Goal: Task Accomplishment & Management: Complete application form

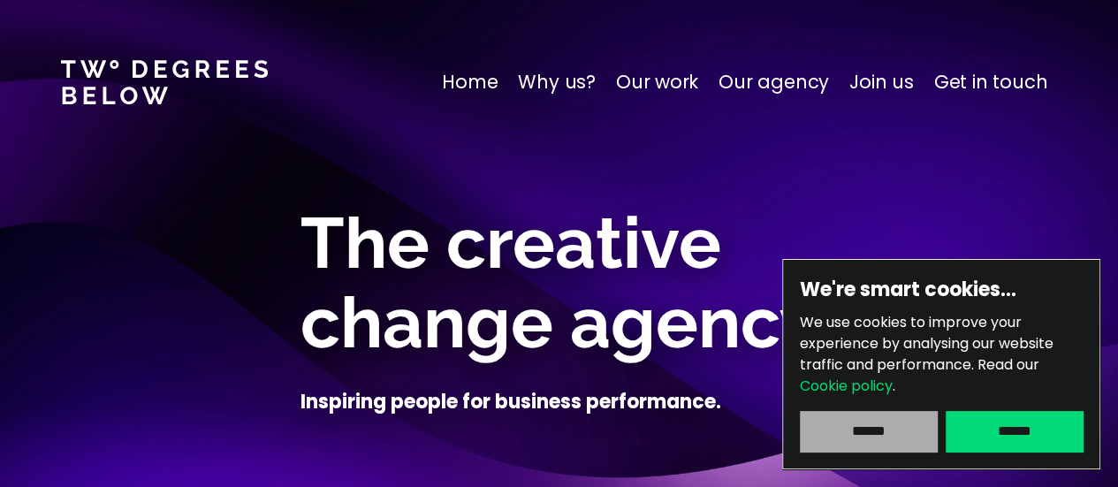
click at [906, 436] on input "******" at bounding box center [868, 431] width 137 height 41
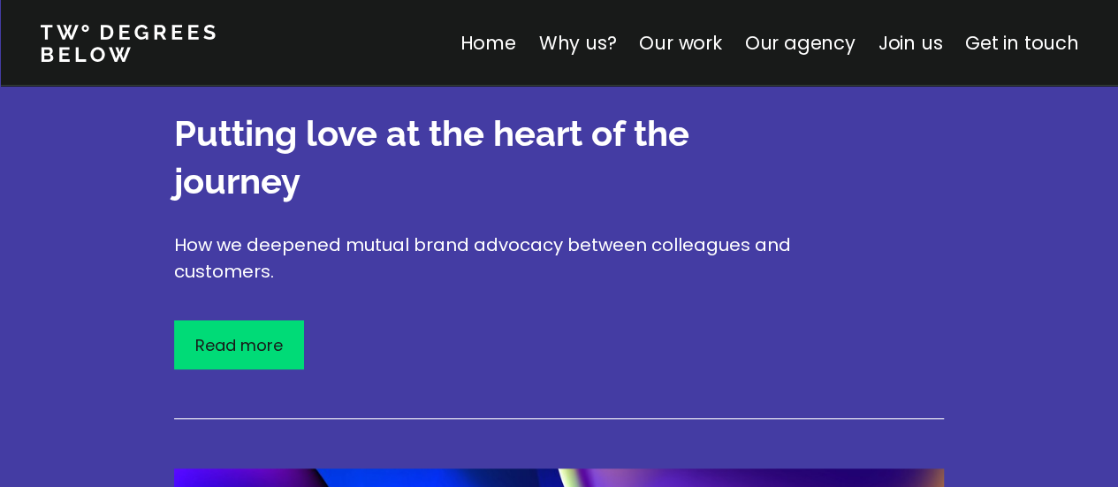
scroll to position [4064, 0]
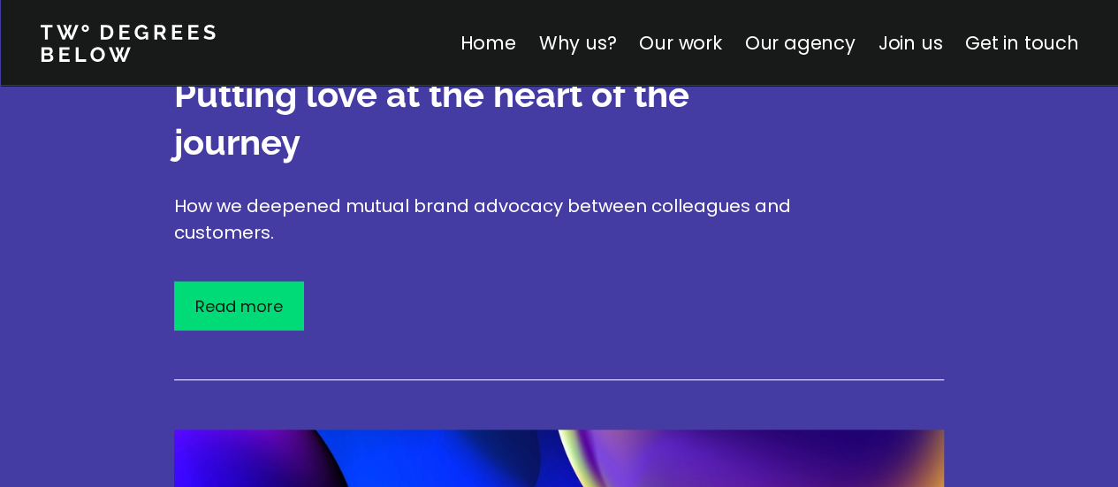
drag, startPoint x: 829, startPoint y: 34, endPoint x: 797, endPoint y: 124, distance: 94.7
click at [829, 34] on link "Our agency" at bounding box center [799, 43] width 110 height 26
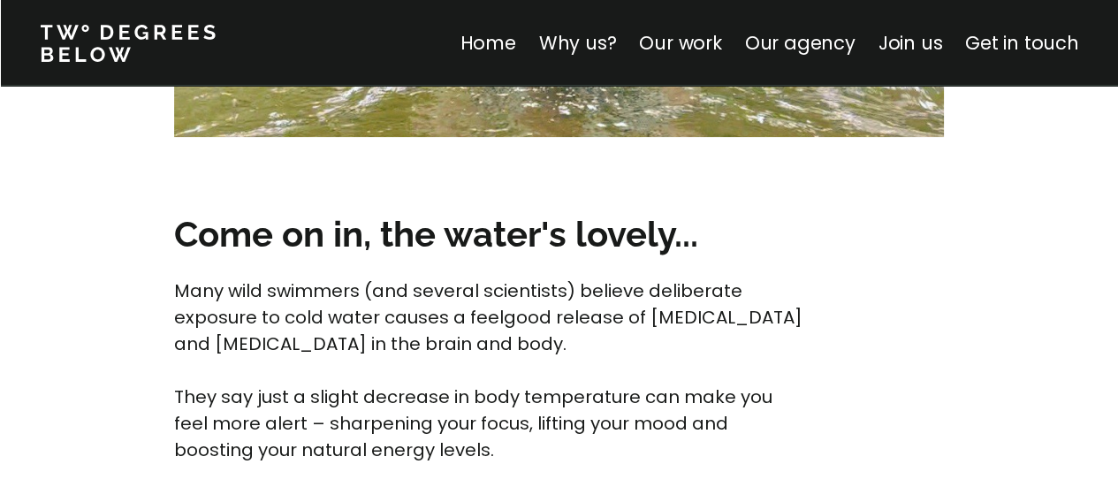
scroll to position [6986, 0]
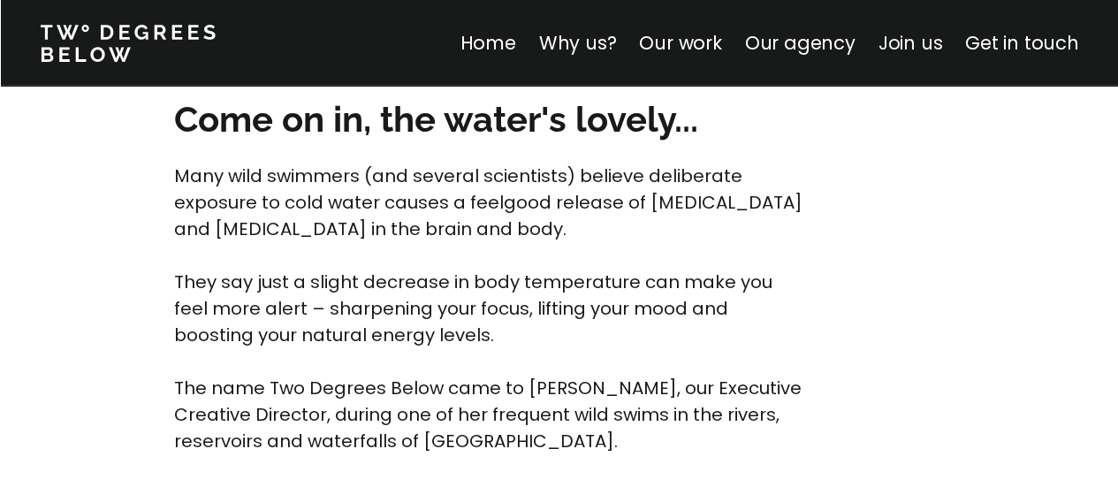
click at [925, 49] on link "Join us" at bounding box center [909, 43] width 64 height 26
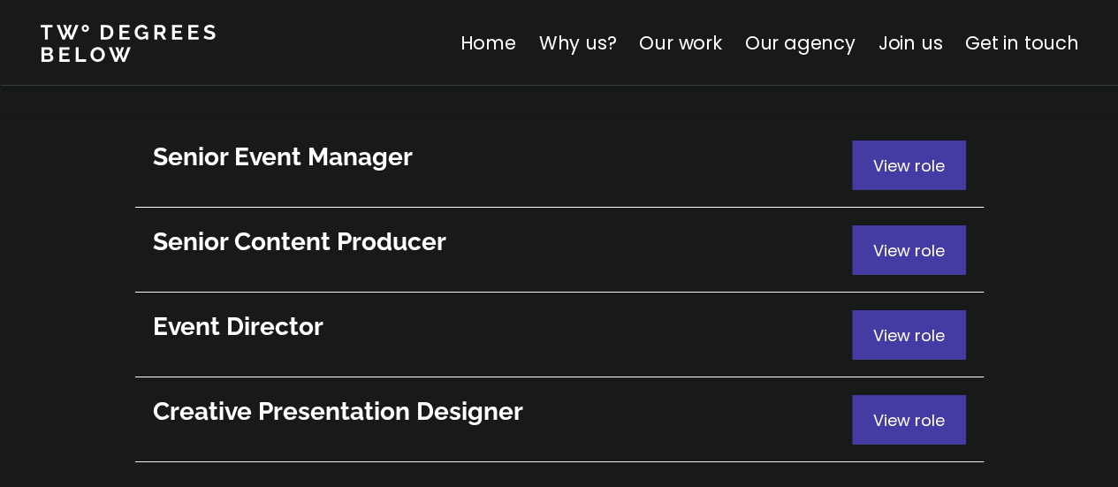
scroll to position [9698, 0]
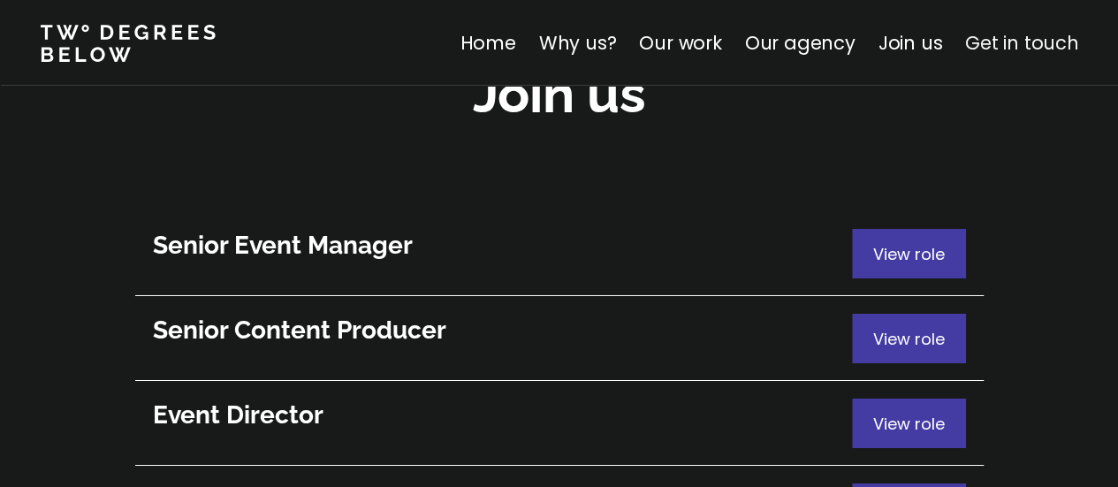
click at [1003, 40] on link "Get in touch" at bounding box center [1021, 43] width 113 height 26
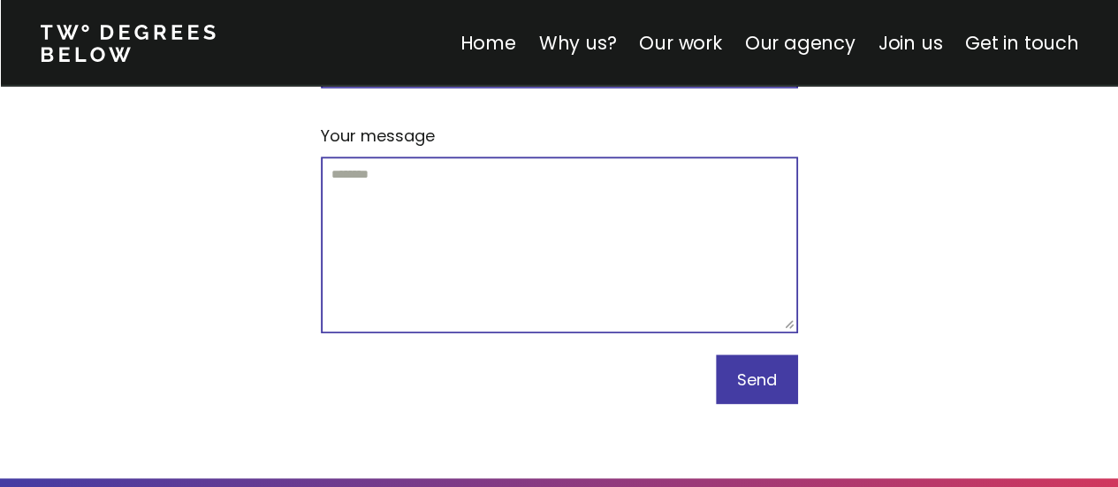
scroll to position [10996, 0]
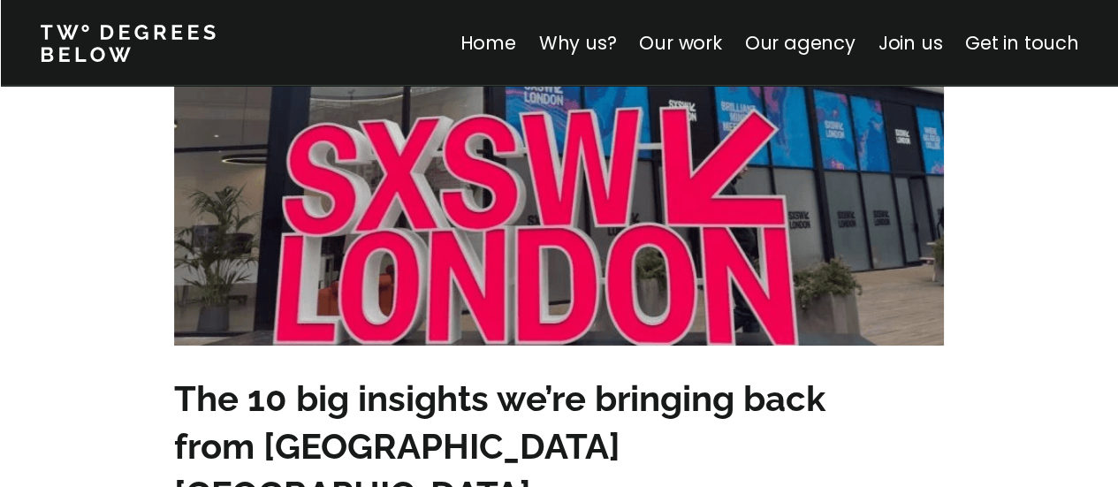
scroll to position [7951, 0]
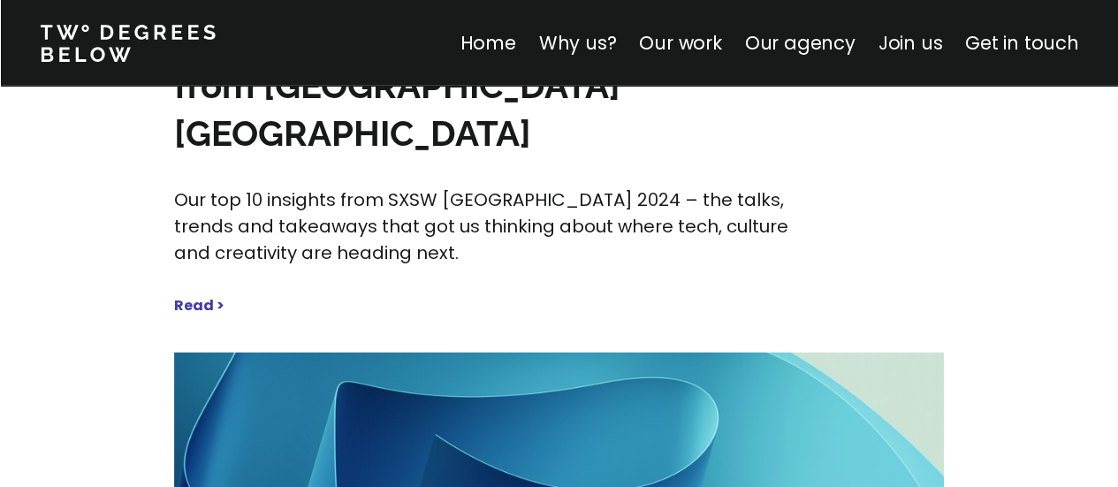
click at [919, 49] on link "Join us" at bounding box center [909, 43] width 64 height 26
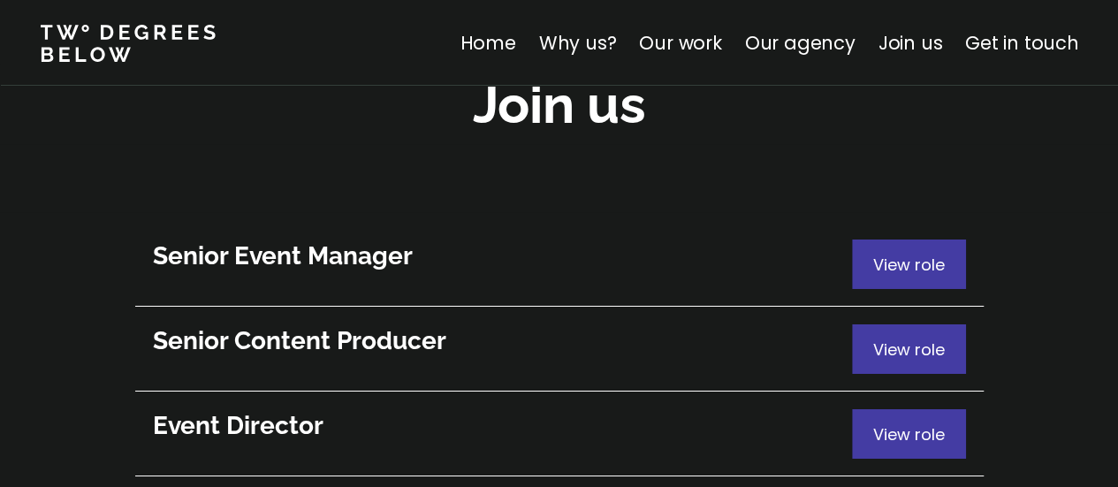
scroll to position [9787, 0]
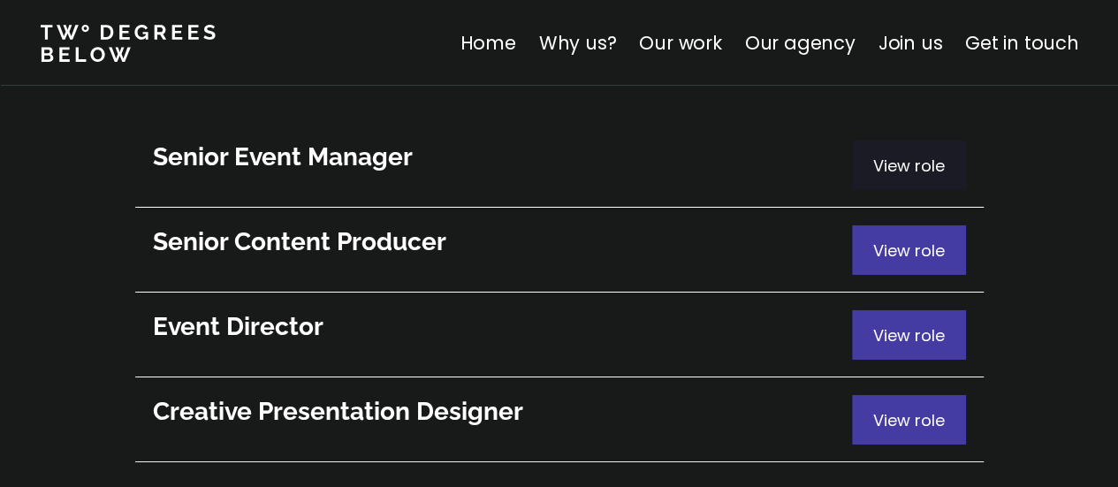
click at [915, 140] on div "View role" at bounding box center [909, 164] width 114 height 49
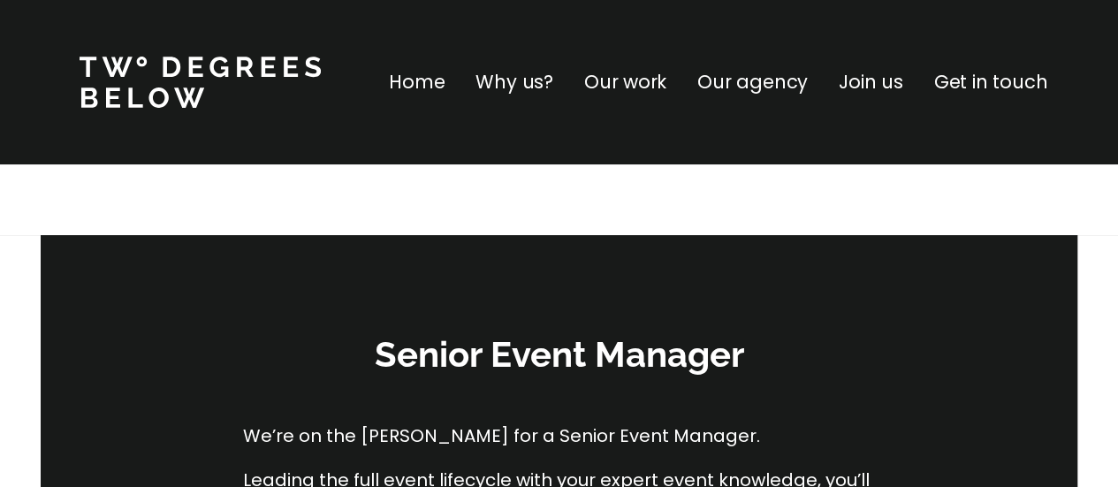
click at [746, 72] on p "Our agency" at bounding box center [752, 82] width 110 height 28
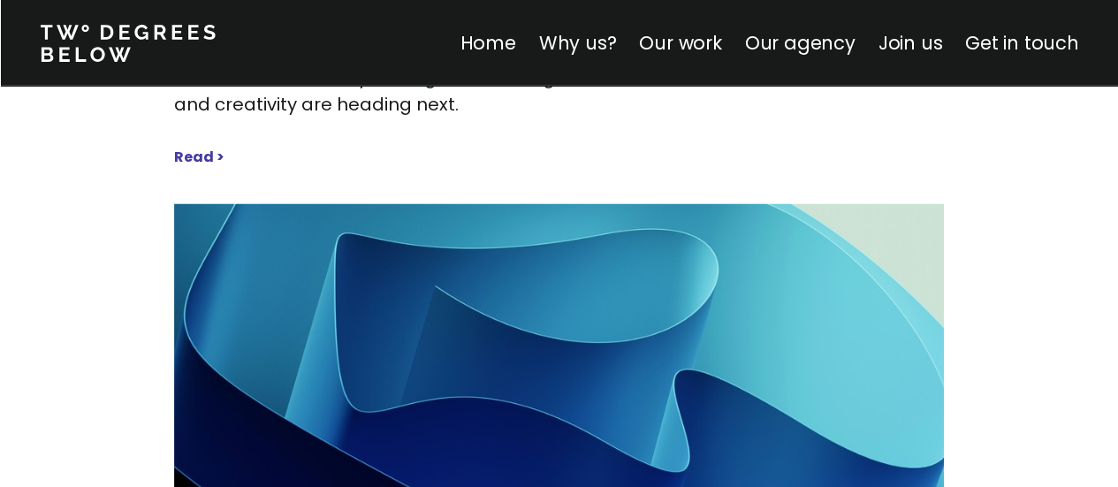
scroll to position [7870, 0]
